Goal: Task Accomplishment & Management: Complete application form

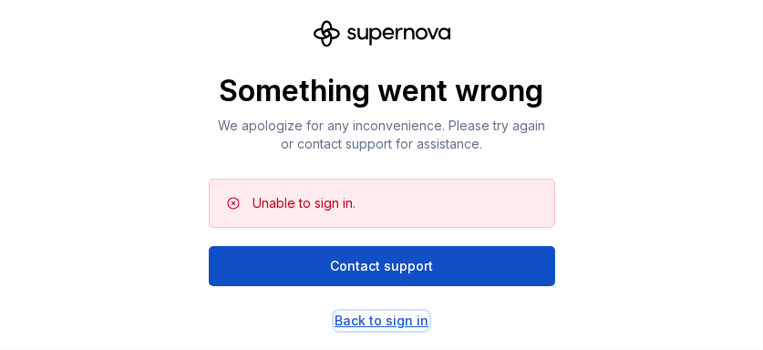
click at [426, 317] on div "Back to sign in" at bounding box center [382, 321] width 94 height 18
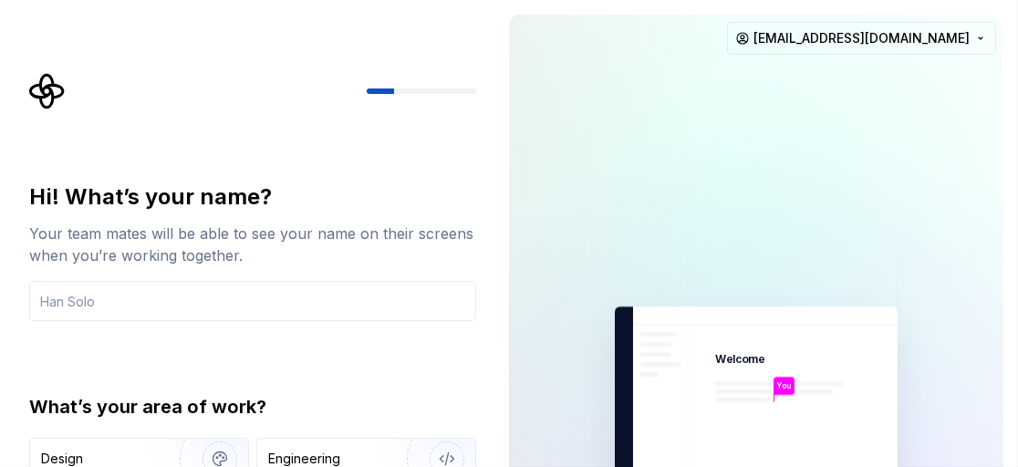
drag, startPoint x: 722, startPoint y: 1, endPoint x: 367, endPoint y: 147, distance: 383.7
click at [367, 147] on div "Hi! What’s your name? Your team mates will be able to see your name on their sc…" at bounding box center [258, 366] width 480 height 586
